Goal: Obtain resource: Obtain resource

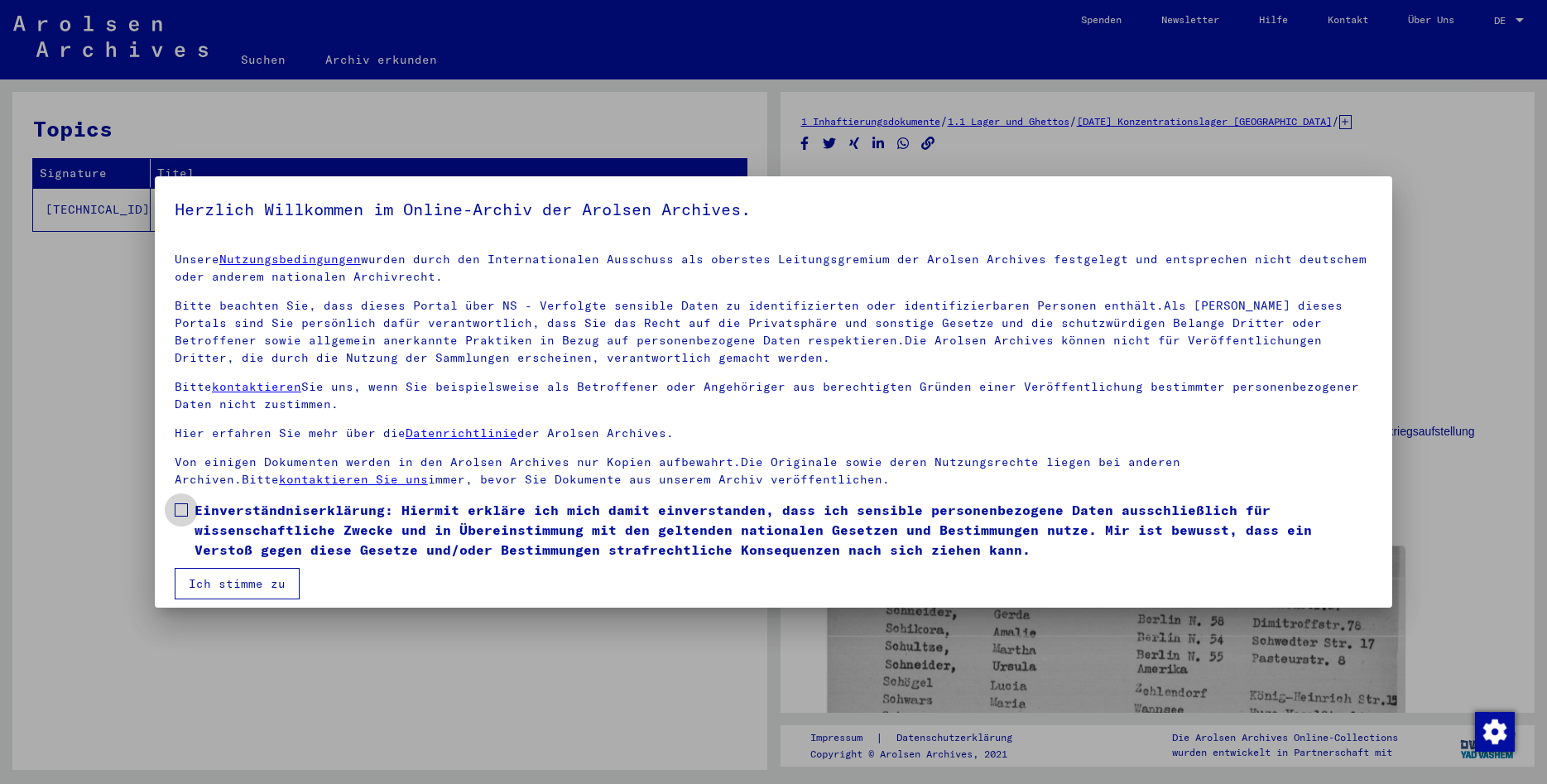
click at [182, 513] on span at bounding box center [181, 510] width 14 height 14
click at [206, 566] on mat-checkbox "Einverständniserklärung: Hiermit erkläre ich mich damit einverstanden, dass ich…" at bounding box center [773, 533] width 1198 height 68
click at [218, 573] on button "Ich stimme zu" at bounding box center [237, 583] width 125 height 31
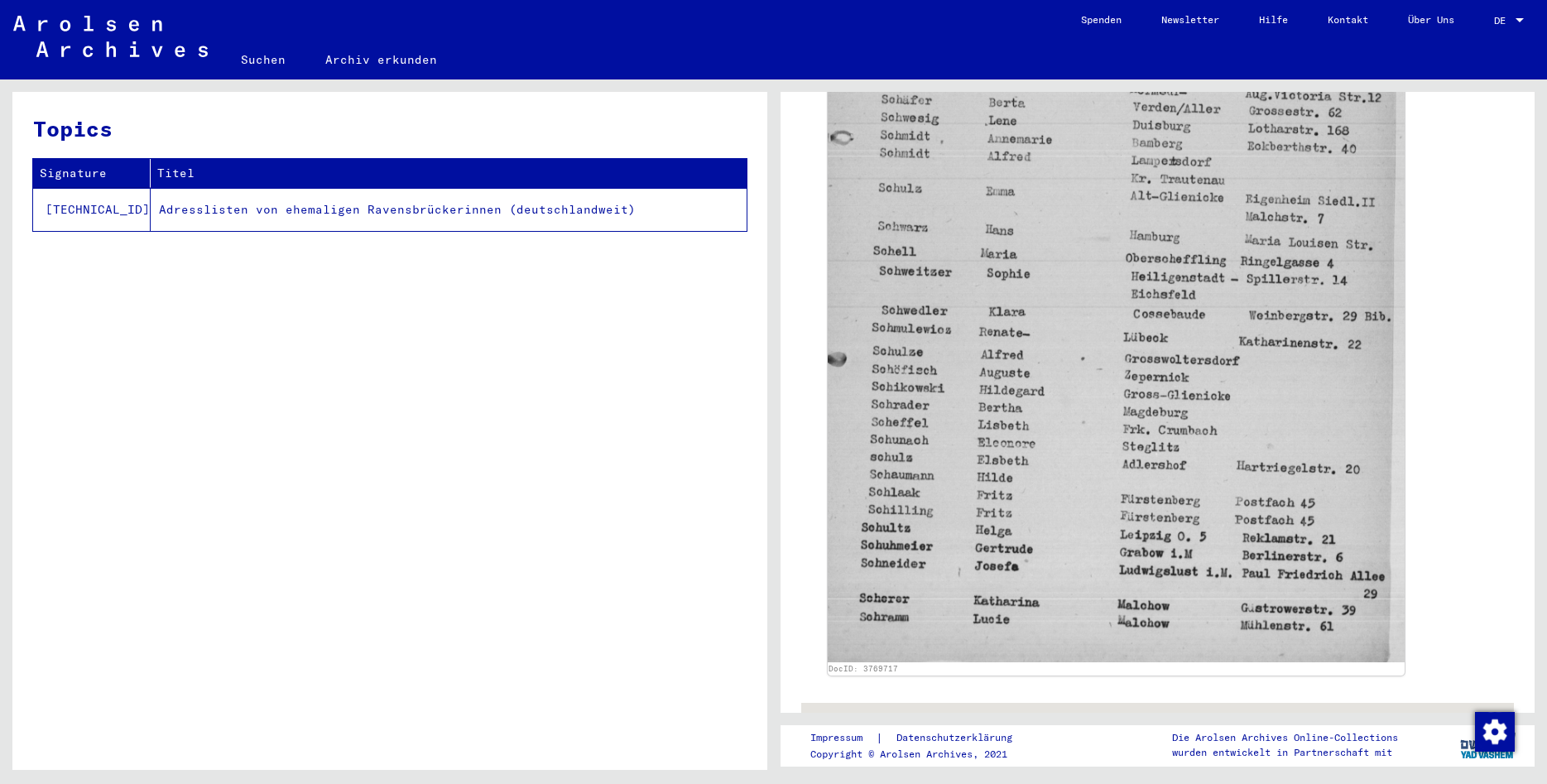
scroll to position [715, 0]
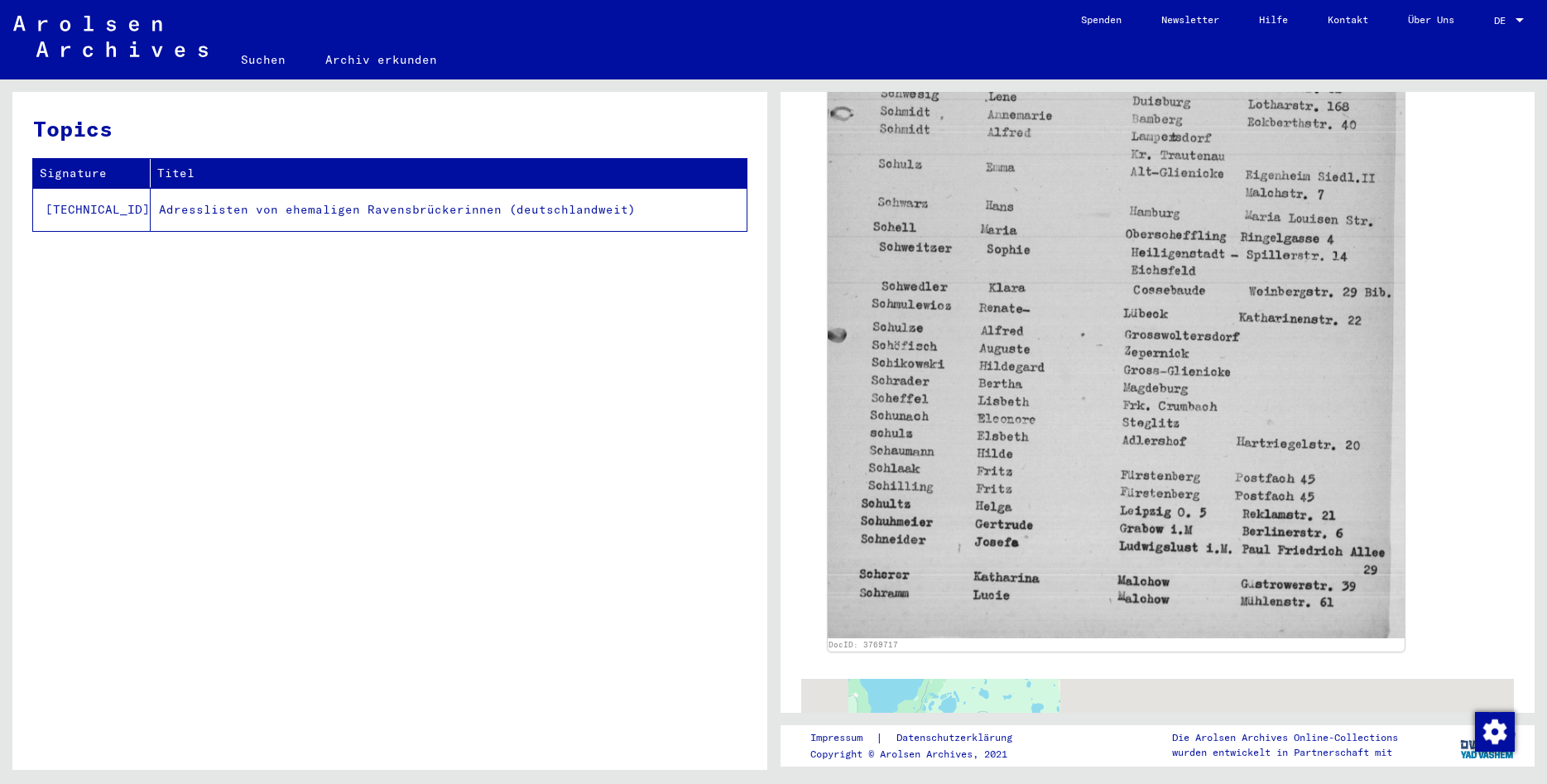
click at [1068, 500] on img at bounding box center [1117, 235] width 577 height 806
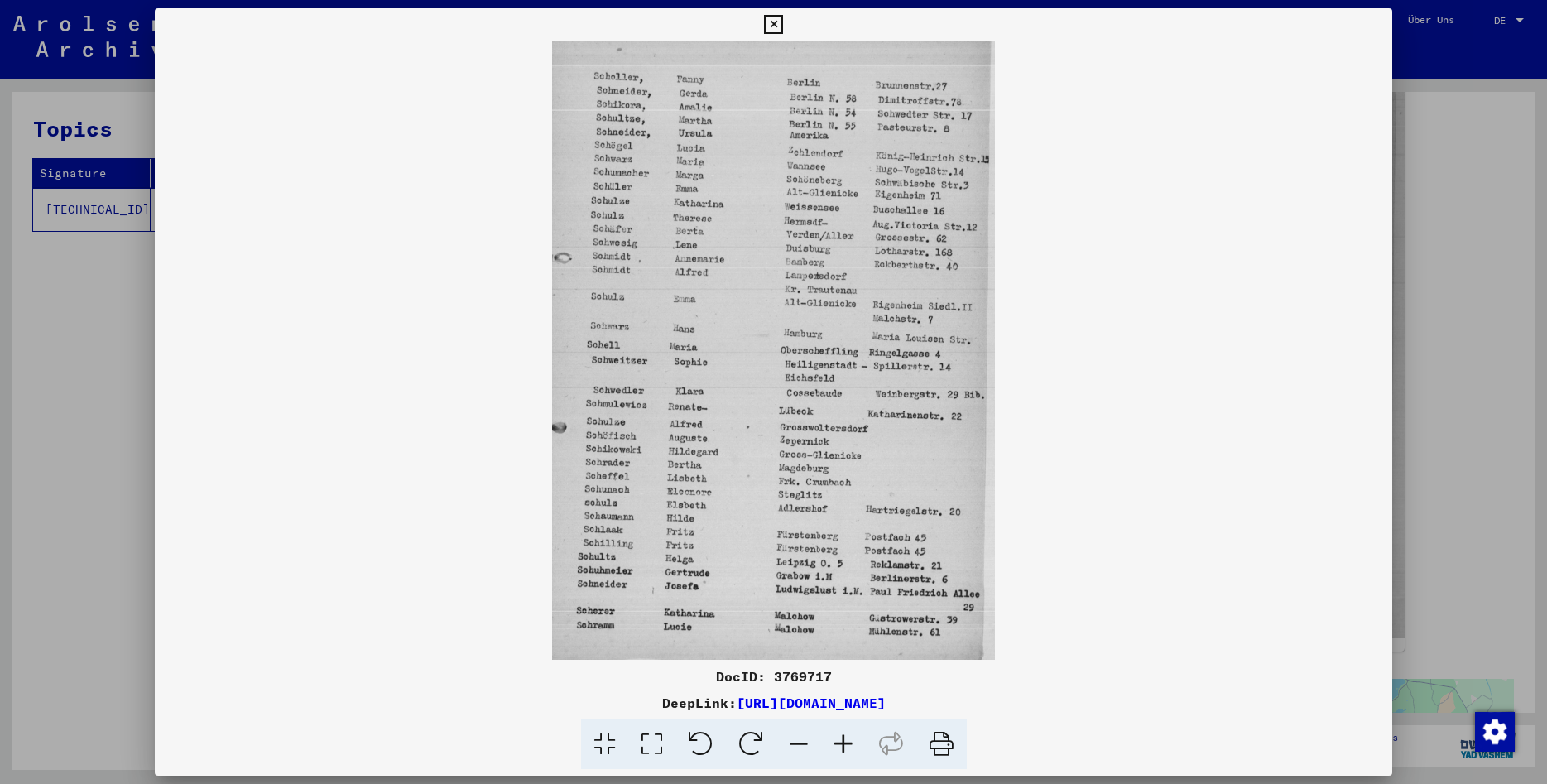
drag, startPoint x: 1030, startPoint y: 699, endPoint x: 571, endPoint y: 709, distance: 459.1
click at [571, 709] on div "DeepLink: [URL][DOMAIN_NAME]" at bounding box center [773, 702] width 1237 height 19
click at [1069, 705] on div "DeepLink: [URL][DOMAIN_NAME]" at bounding box center [773, 702] width 1237 height 19
drag, startPoint x: 1064, startPoint y: 693, endPoint x: 572, endPoint y: 713, distance: 492.4
click at [572, 713] on div "DocID: 3769717 DeepLink: [URL][DOMAIN_NAME]" at bounding box center [773, 718] width 1237 height 103
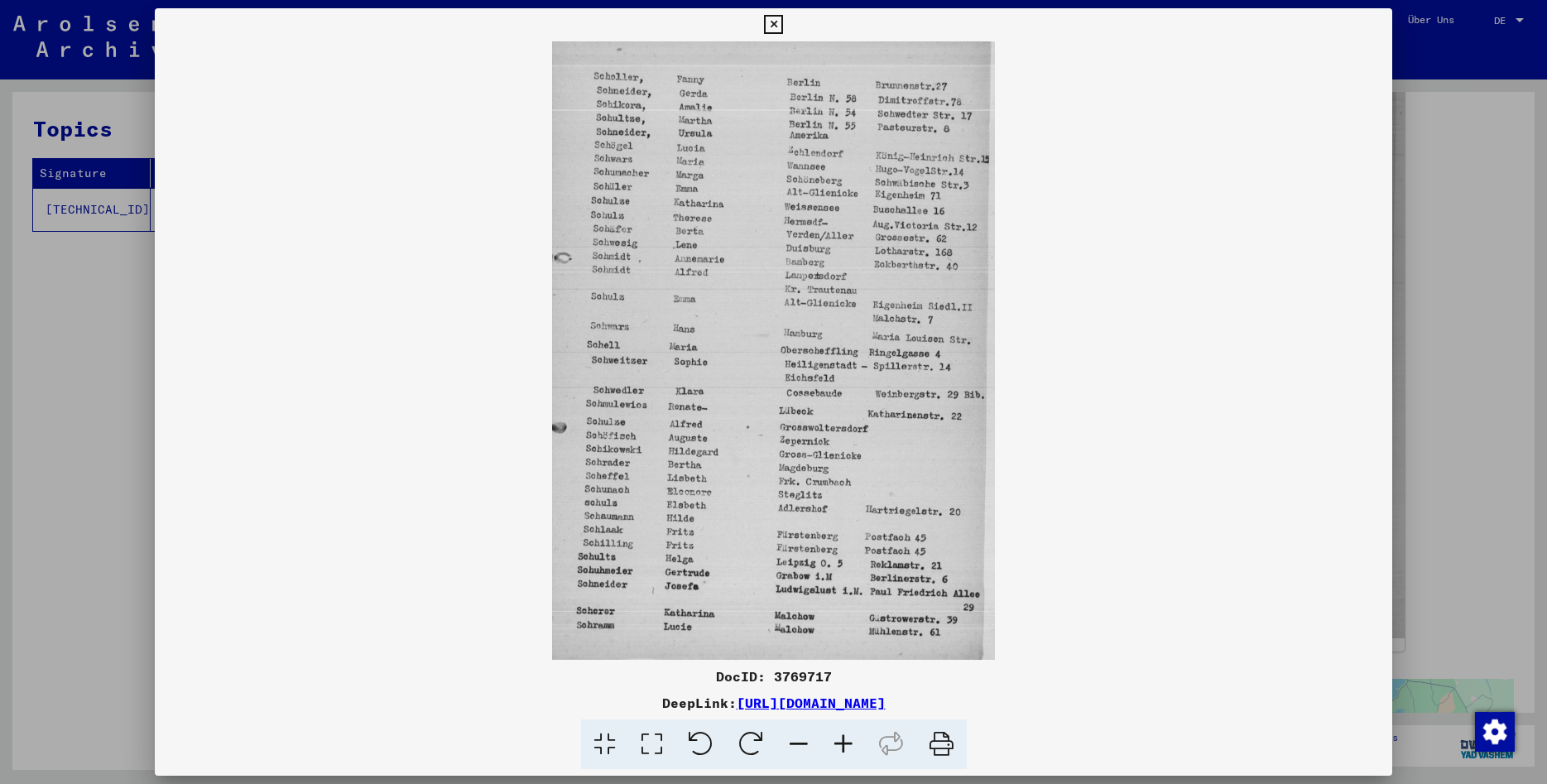
copy link "[URL][DOMAIN_NAME]"
click at [783, 29] on icon at bounding box center [773, 25] width 19 height 19
